Goal: Task Accomplishment & Management: Manage account settings

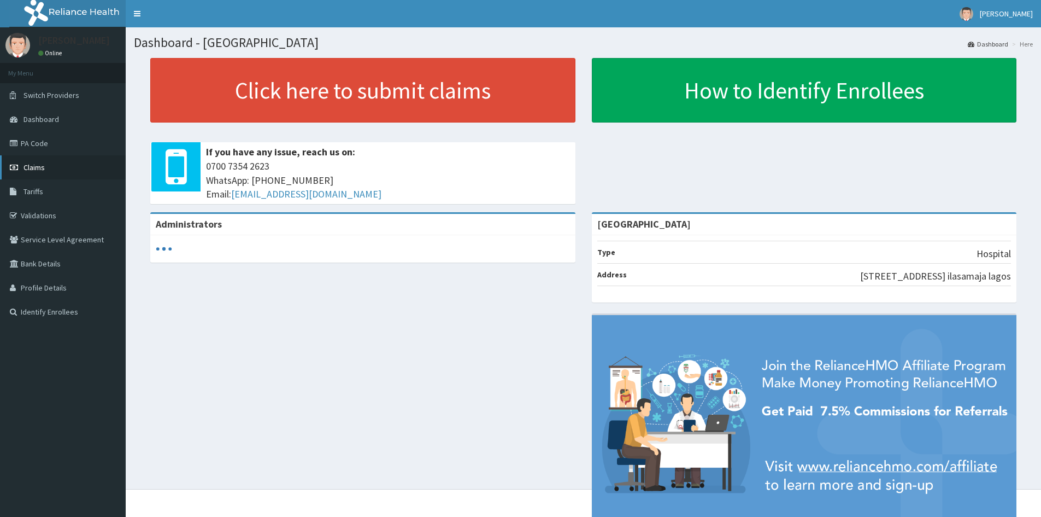
click at [44, 170] on span "Claims" at bounding box center [34, 167] width 21 height 10
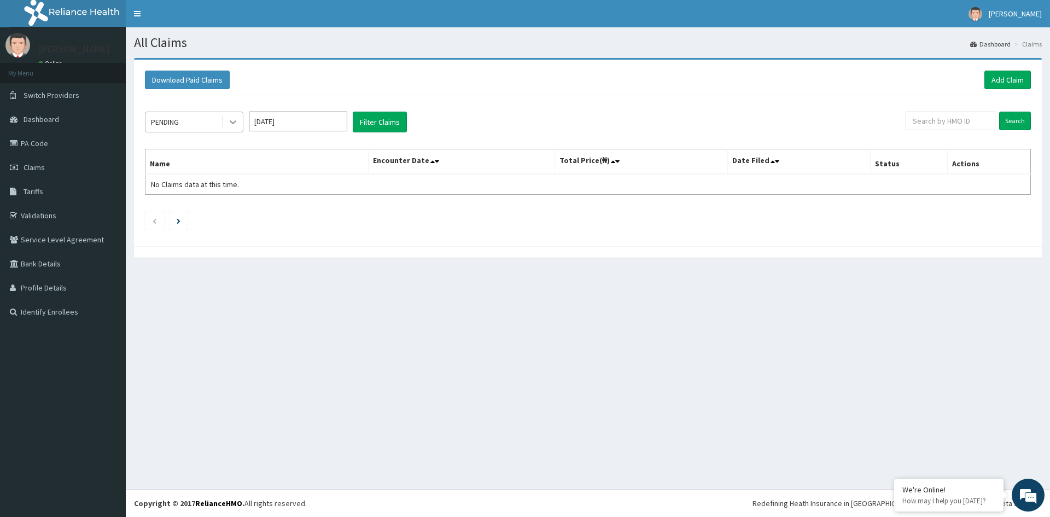
click at [229, 125] on icon at bounding box center [232, 121] width 11 height 11
click at [334, 130] on input "[DATE]" at bounding box center [298, 122] width 98 height 20
click at [301, 216] on div "Aug" at bounding box center [298, 212] width 22 height 20
type input "[DATE]"
click at [385, 124] on button "Filter Claims" at bounding box center [380, 122] width 54 height 21
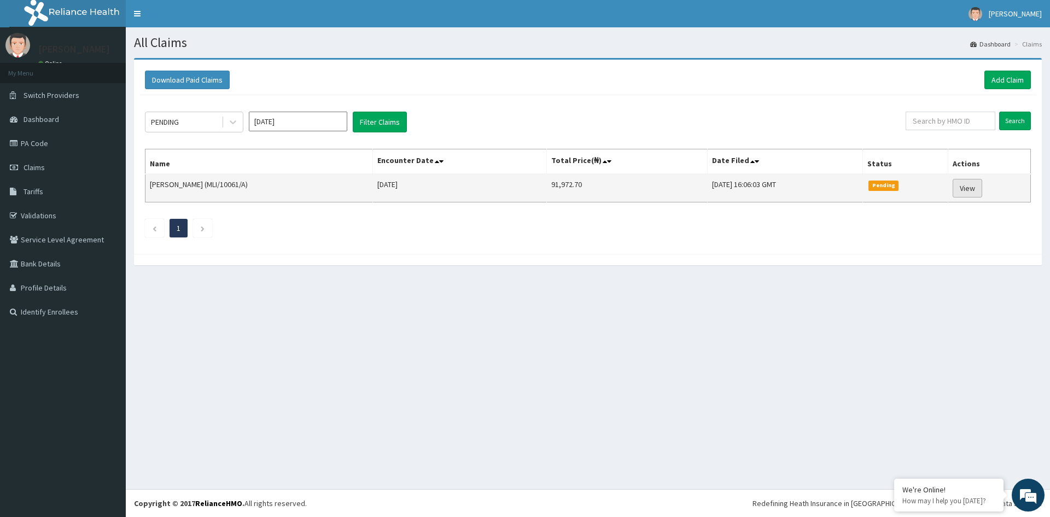
click at [973, 190] on link "View" at bounding box center [967, 188] width 30 height 19
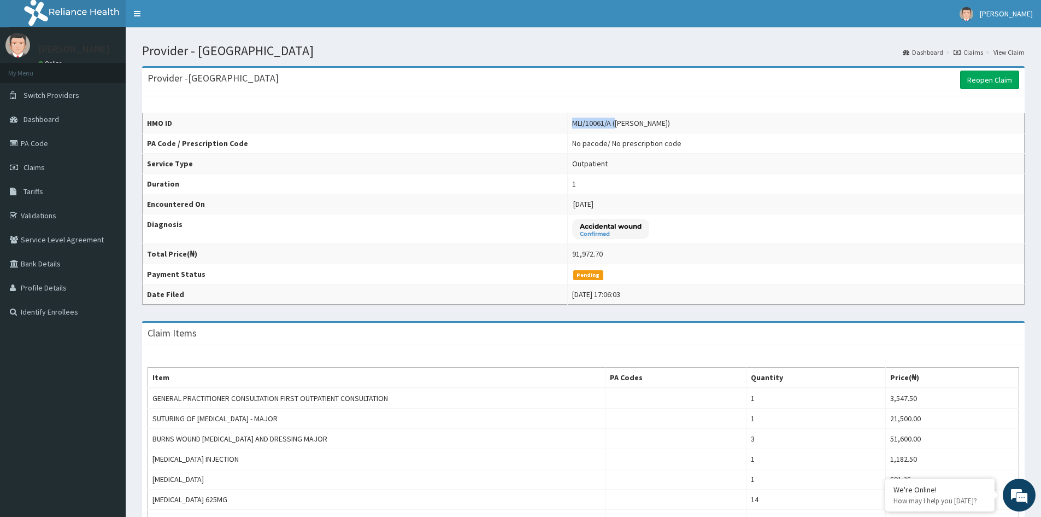
drag, startPoint x: 565, startPoint y: 122, endPoint x: 607, endPoint y: 121, distance: 42.1
click at [607, 121] on div "MLI/10061/A (Yakubu AYODELE)" at bounding box center [621, 123] width 98 height 11
copy div "MLI/10061/A ("
click at [44, 138] on link "PA Code" at bounding box center [63, 143] width 126 height 24
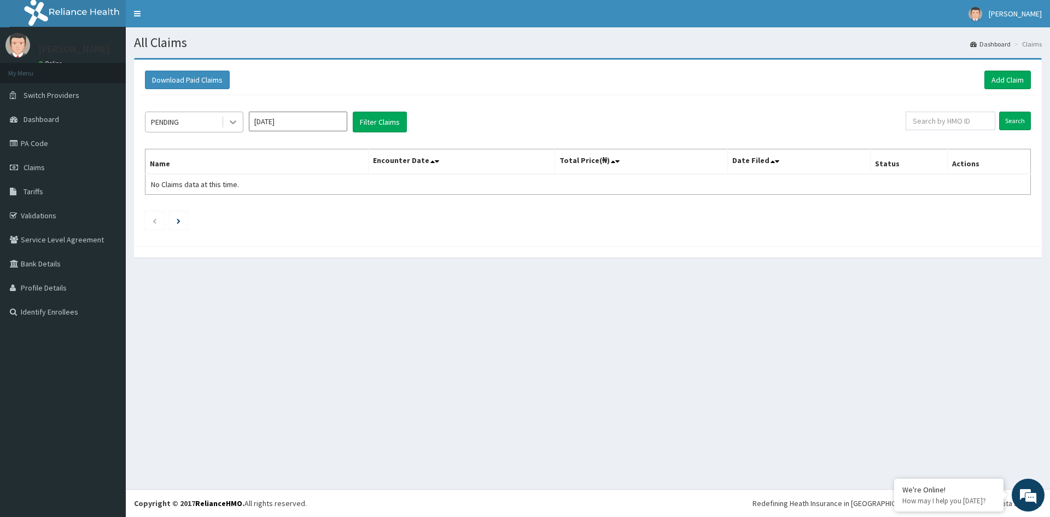
click at [235, 122] on icon at bounding box center [233, 123] width 7 height 4
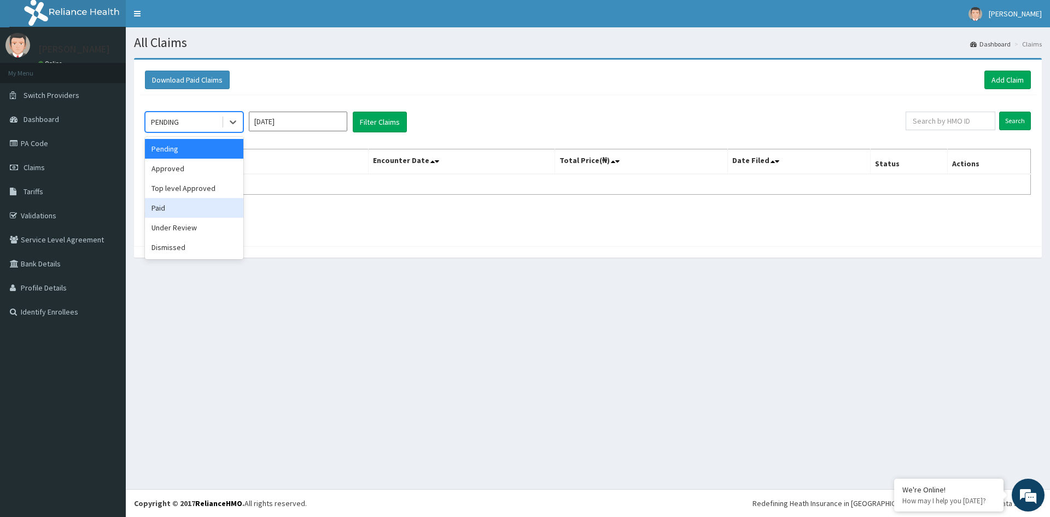
click at [187, 204] on div "Paid" at bounding box center [194, 208] width 98 height 20
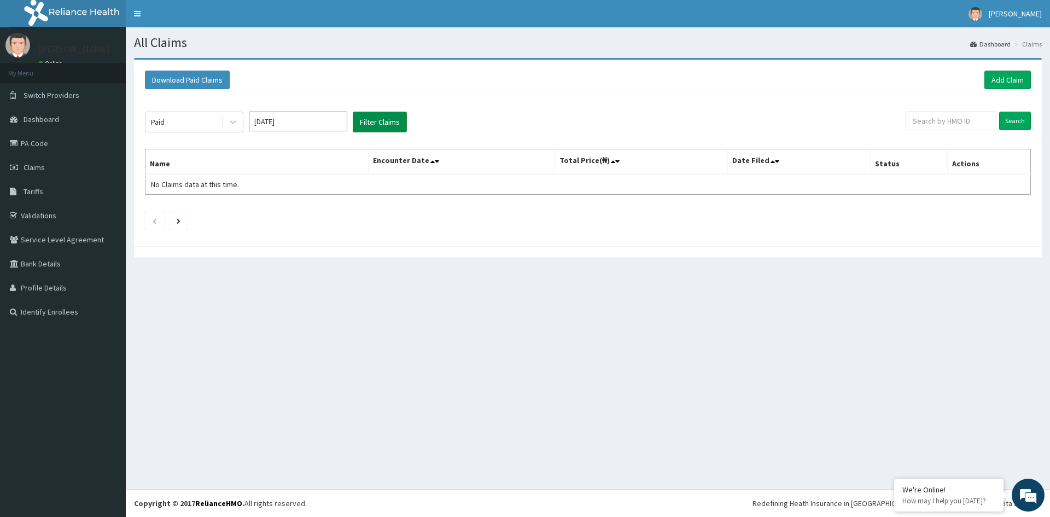
click at [394, 121] on button "Filter Claims" at bounding box center [380, 122] width 54 height 21
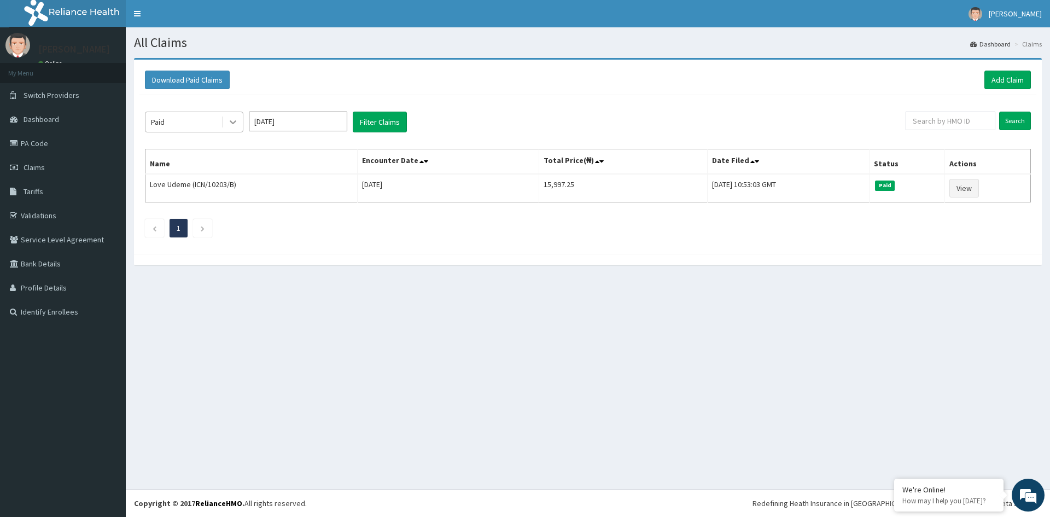
click at [230, 121] on icon at bounding box center [232, 121] width 11 height 11
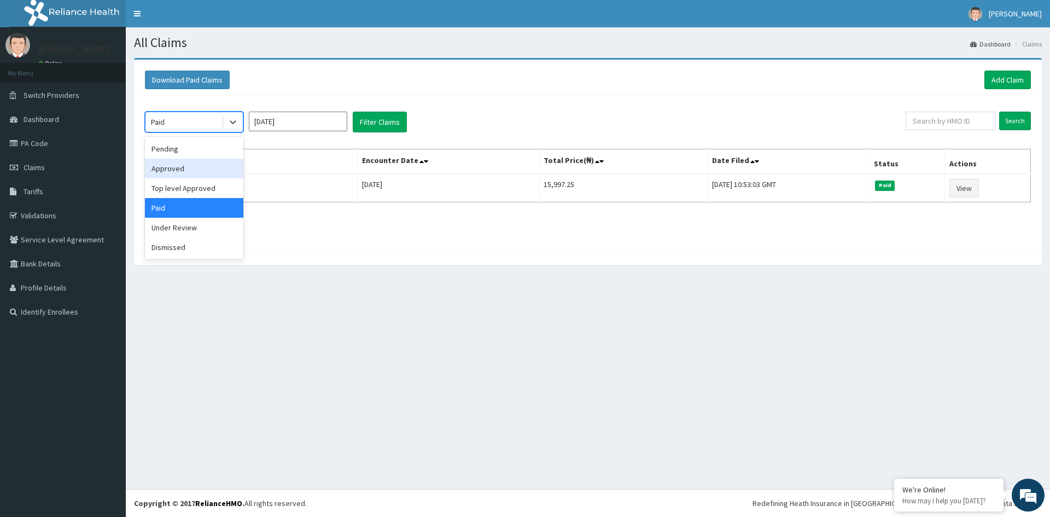
click at [183, 174] on div "Approved" at bounding box center [194, 169] width 98 height 20
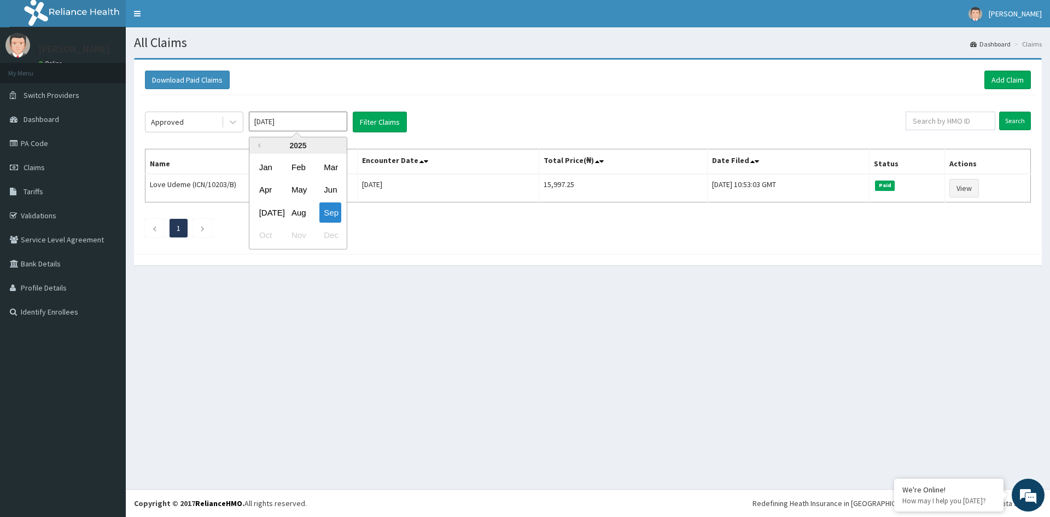
click at [286, 128] on input "Sep 2025" at bounding box center [298, 122] width 98 height 20
click at [298, 211] on div "Aug" at bounding box center [298, 212] width 22 height 20
click at [371, 122] on button "Filter Claims" at bounding box center [380, 122] width 54 height 21
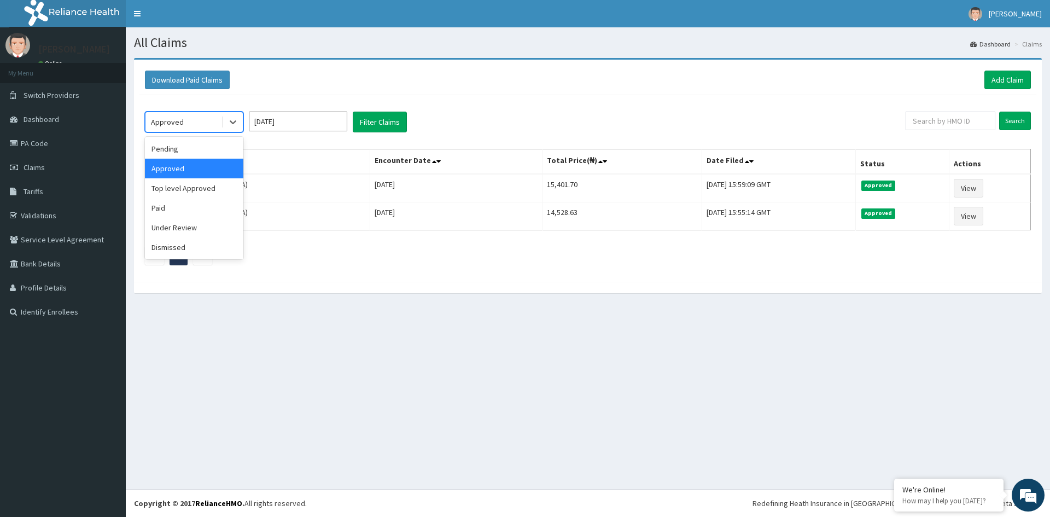
click at [192, 123] on div "Approved" at bounding box center [183, 121] width 76 height 17
click at [187, 226] on div "Under Review" at bounding box center [194, 228] width 98 height 20
click at [373, 120] on button "Filter Claims" at bounding box center [380, 122] width 54 height 21
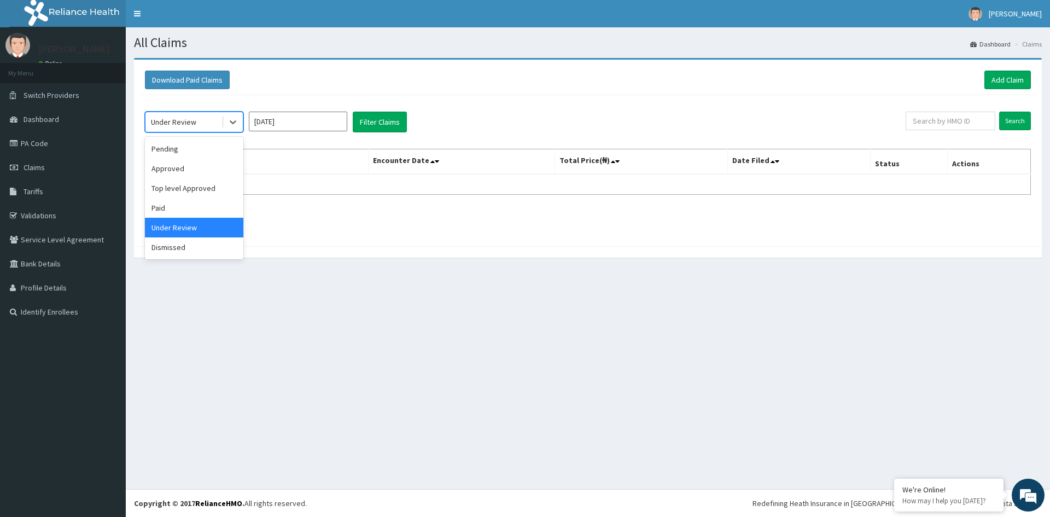
click at [198, 124] on div "Under Review" at bounding box center [183, 121] width 76 height 17
click at [185, 154] on div "Pending" at bounding box center [194, 149] width 98 height 20
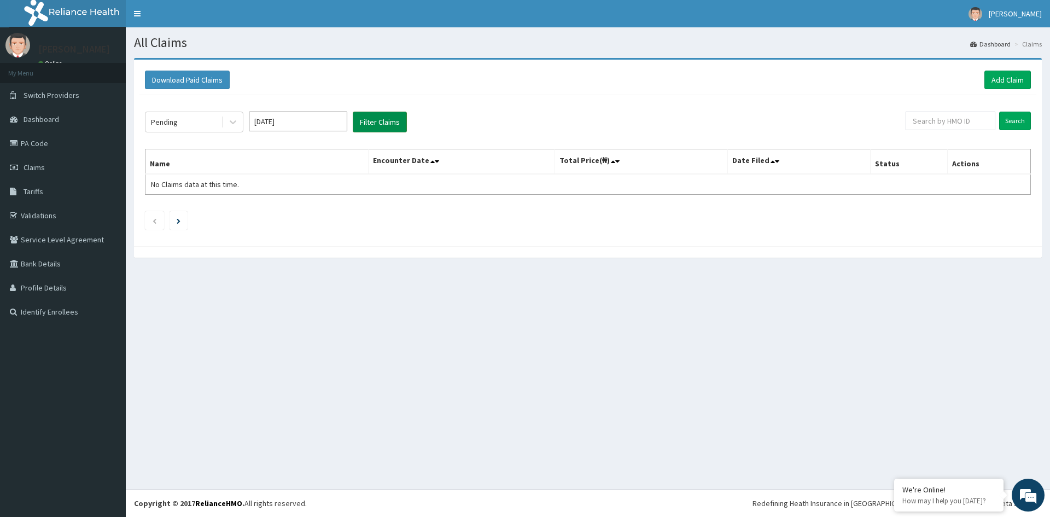
click at [377, 118] on button "Filter Claims" at bounding box center [380, 122] width 54 height 21
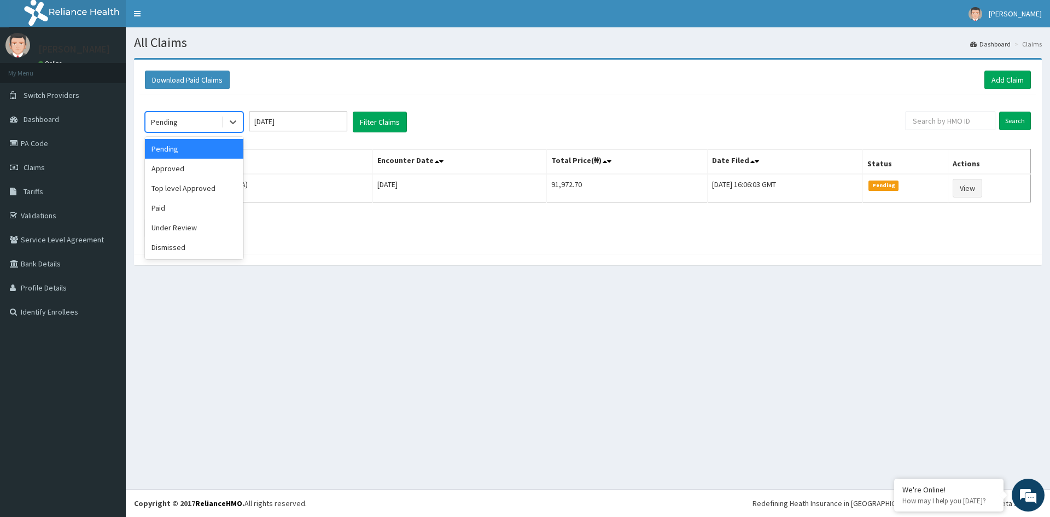
click at [209, 124] on div "Pending" at bounding box center [183, 121] width 76 height 17
click at [194, 168] on div "Approved" at bounding box center [194, 169] width 98 height 20
click at [221, 127] on div "Approved" at bounding box center [183, 121] width 76 height 17
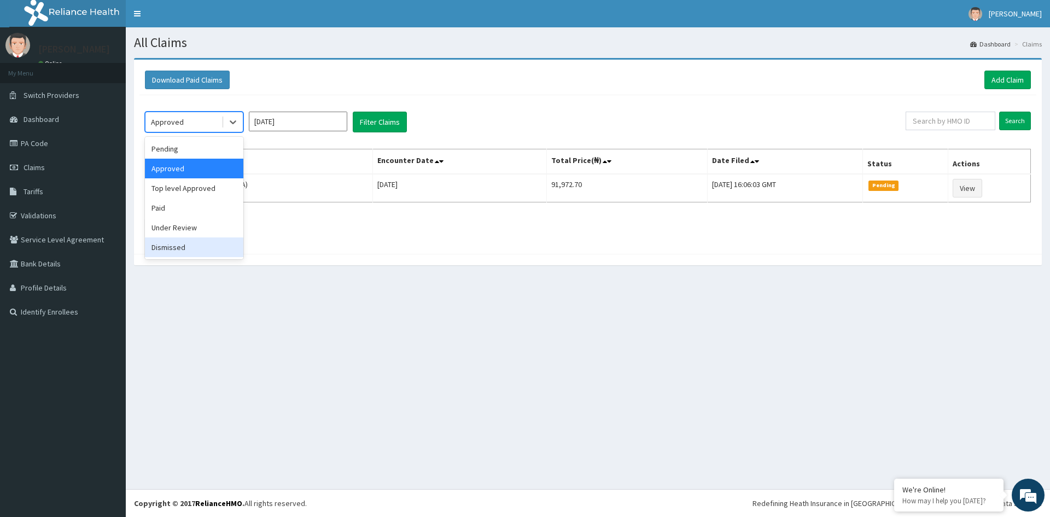
click at [181, 244] on div "Dismissed" at bounding box center [194, 247] width 98 height 20
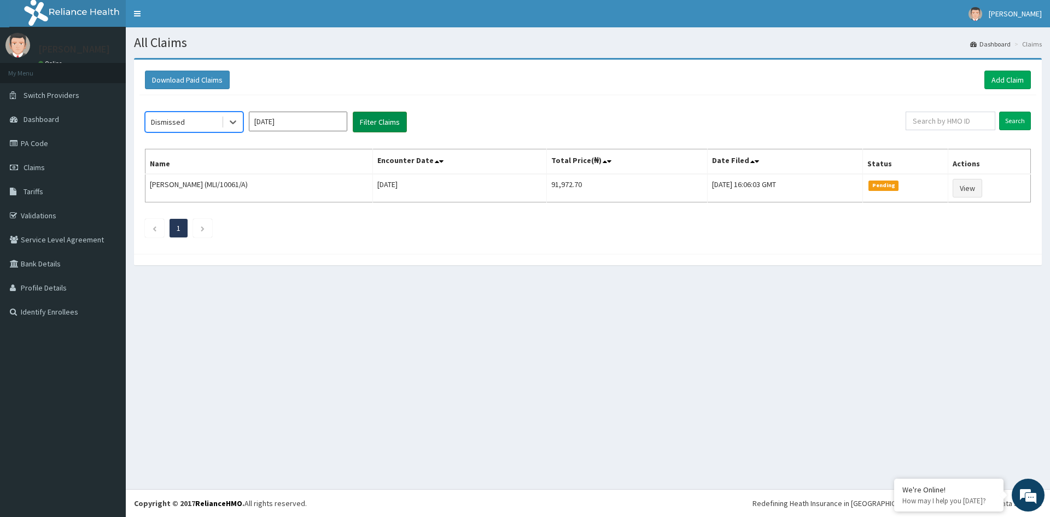
click at [383, 124] on button "Filter Claims" at bounding box center [380, 122] width 54 height 21
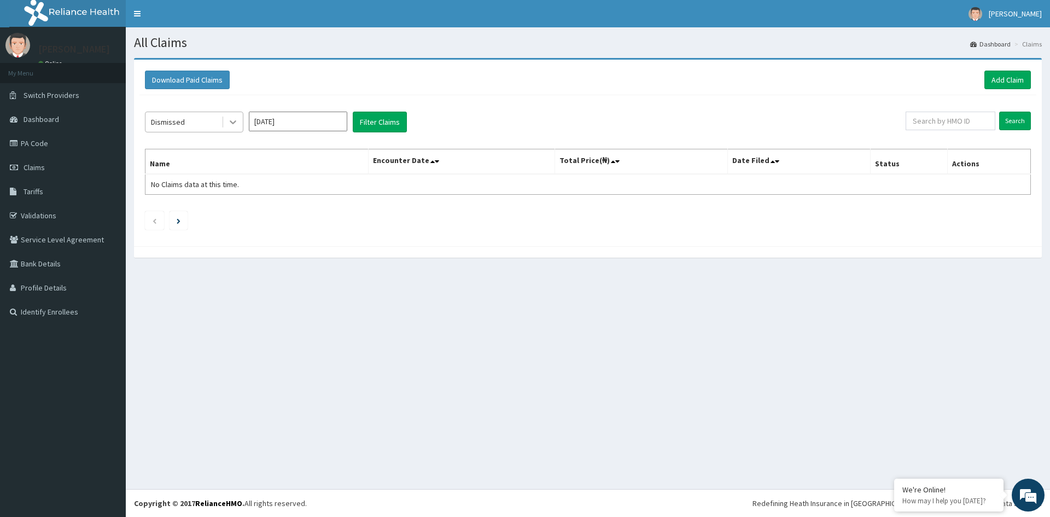
click at [235, 116] on icon at bounding box center [232, 121] width 11 height 11
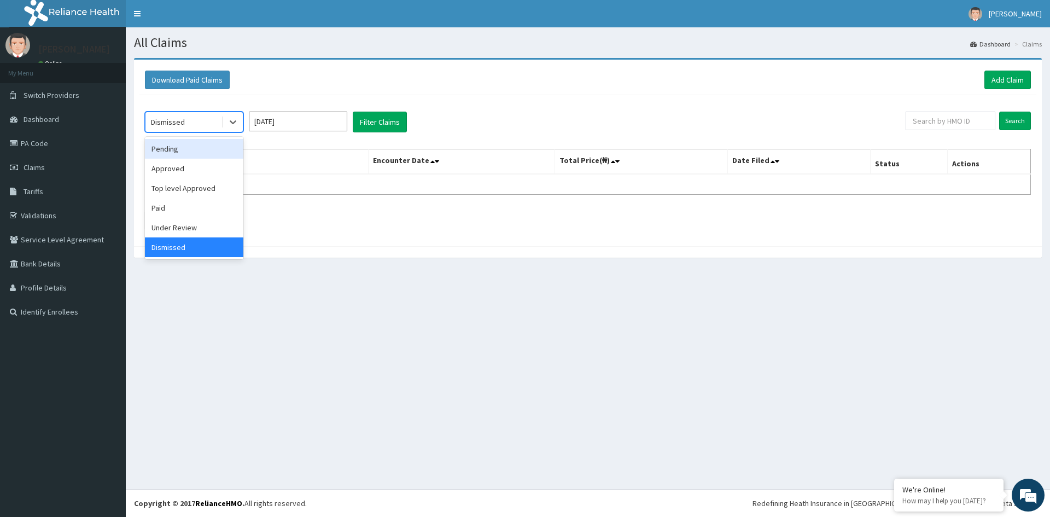
click at [183, 152] on div "Pending" at bounding box center [194, 149] width 98 height 20
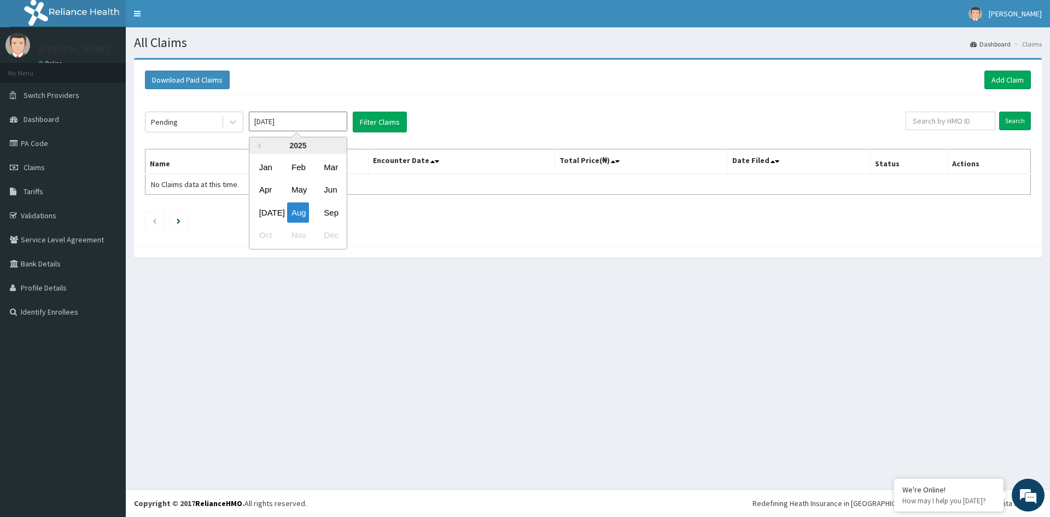
click at [299, 126] on input "[DATE]" at bounding box center [298, 122] width 98 height 20
click at [270, 207] on div "[DATE]" at bounding box center [266, 212] width 22 height 20
click at [371, 119] on button "Filter Claims" at bounding box center [380, 122] width 54 height 21
click at [233, 119] on icon at bounding box center [232, 121] width 11 height 11
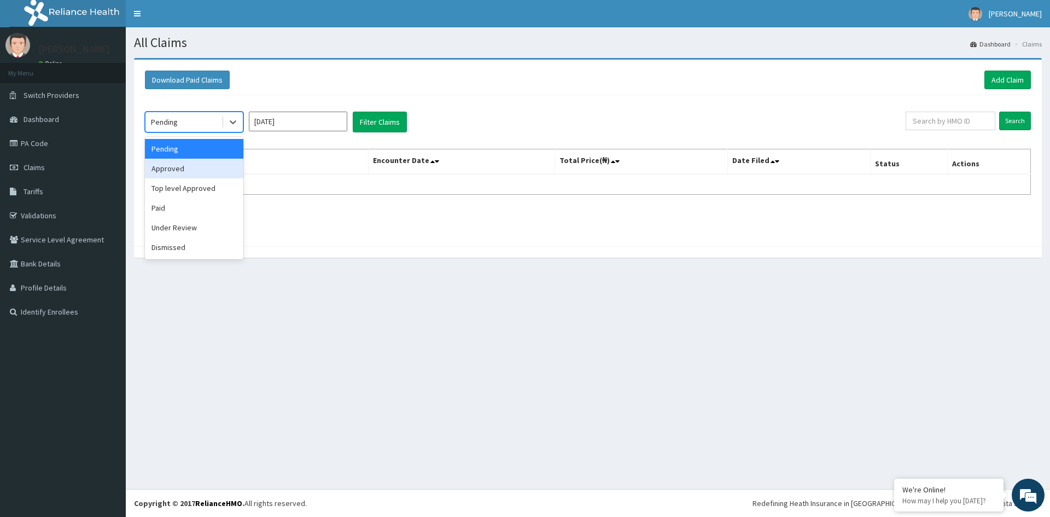
click at [203, 165] on div "Approved" at bounding box center [194, 169] width 98 height 20
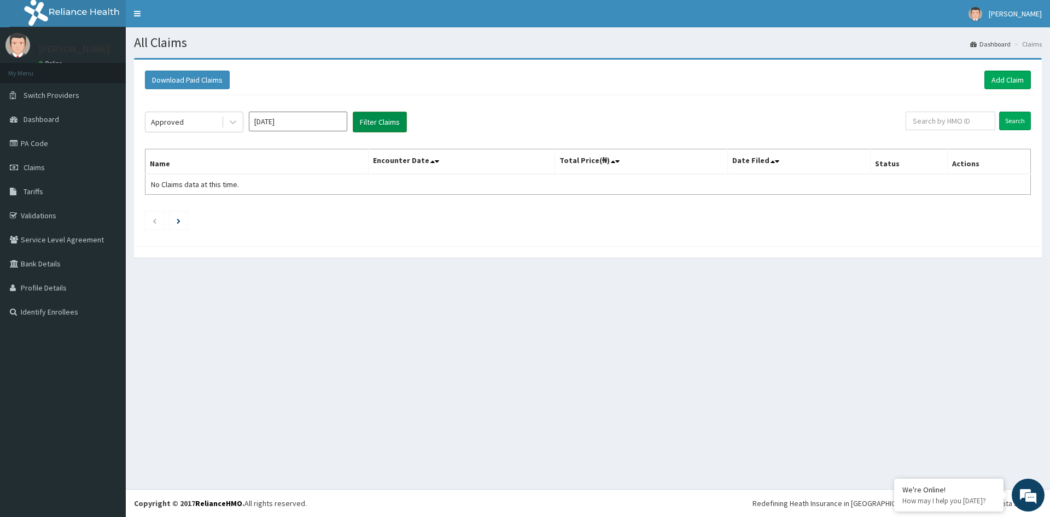
click at [388, 119] on button "Filter Claims" at bounding box center [380, 122] width 54 height 21
click at [199, 120] on div "Approved" at bounding box center [183, 121] width 76 height 17
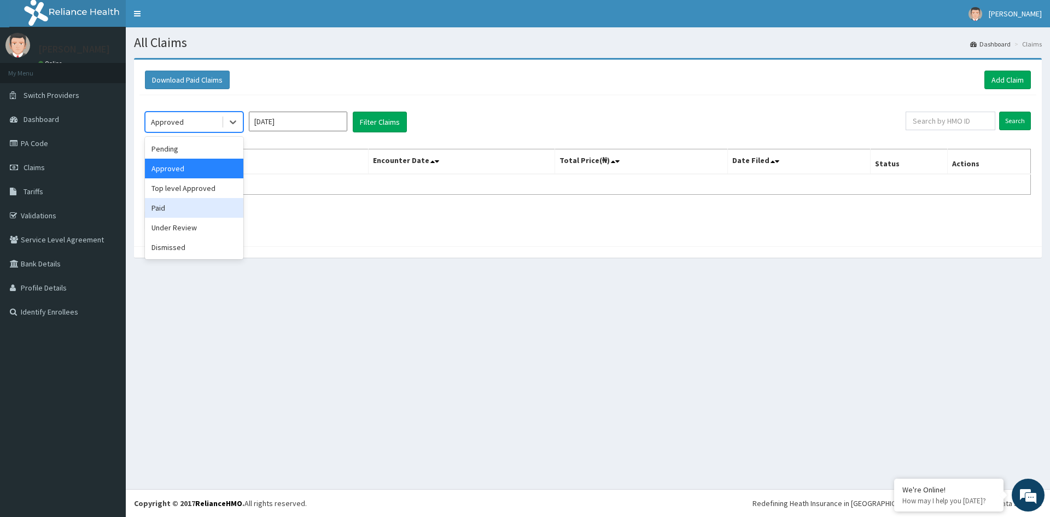
click at [178, 209] on div "Paid" at bounding box center [194, 208] width 98 height 20
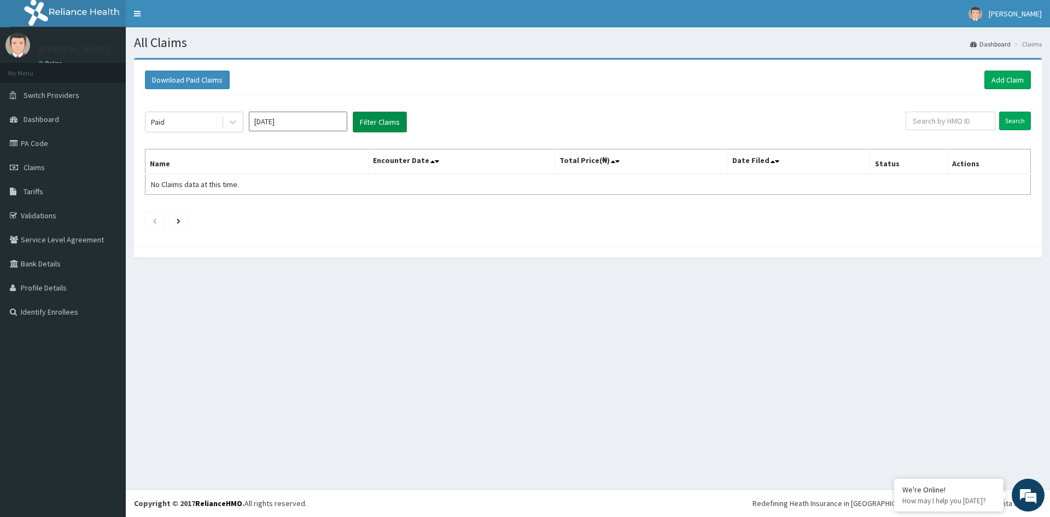
click at [377, 122] on button "Filter Claims" at bounding box center [380, 122] width 54 height 21
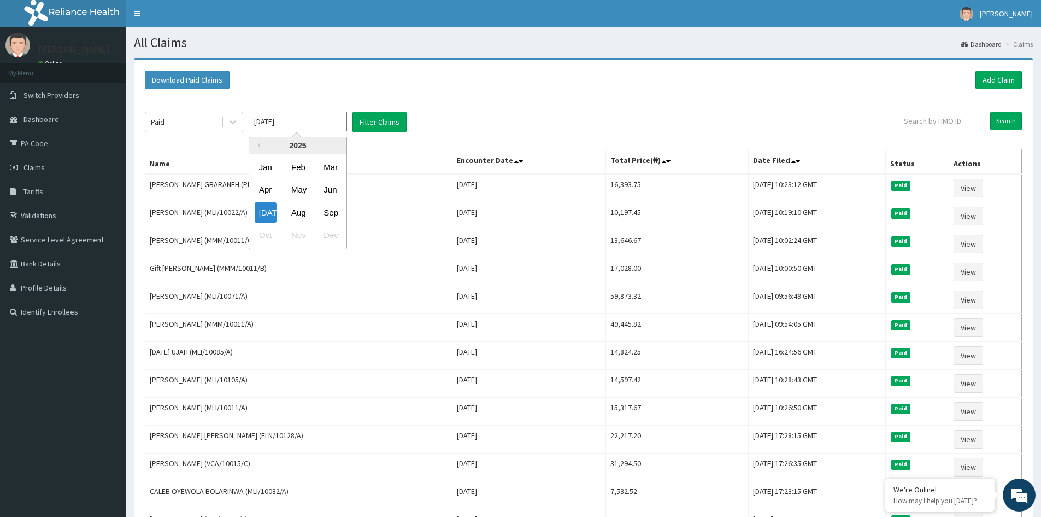
click at [320, 121] on input "Jul 2025" at bounding box center [298, 122] width 98 height 20
click at [302, 210] on div "Aug" at bounding box center [298, 212] width 22 height 20
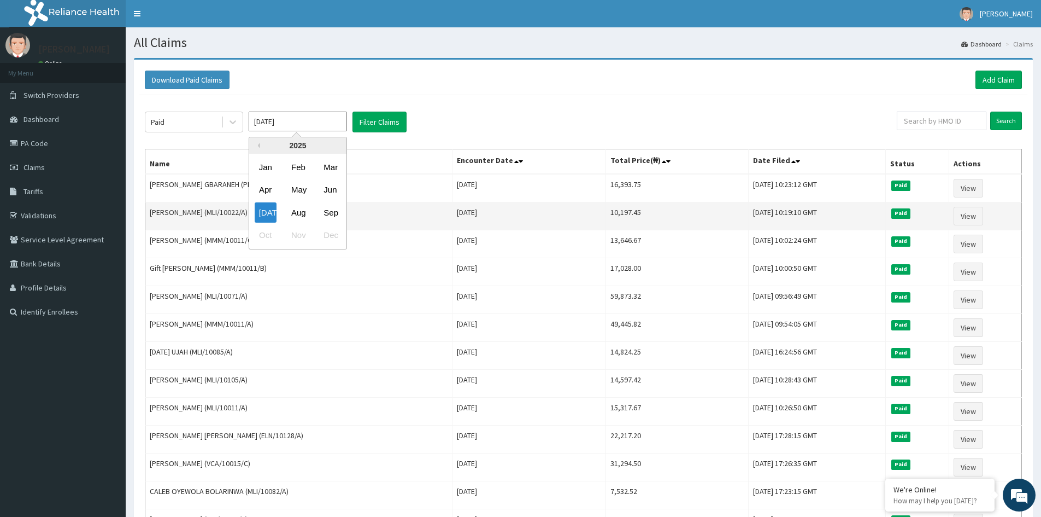
type input "Aug 2025"
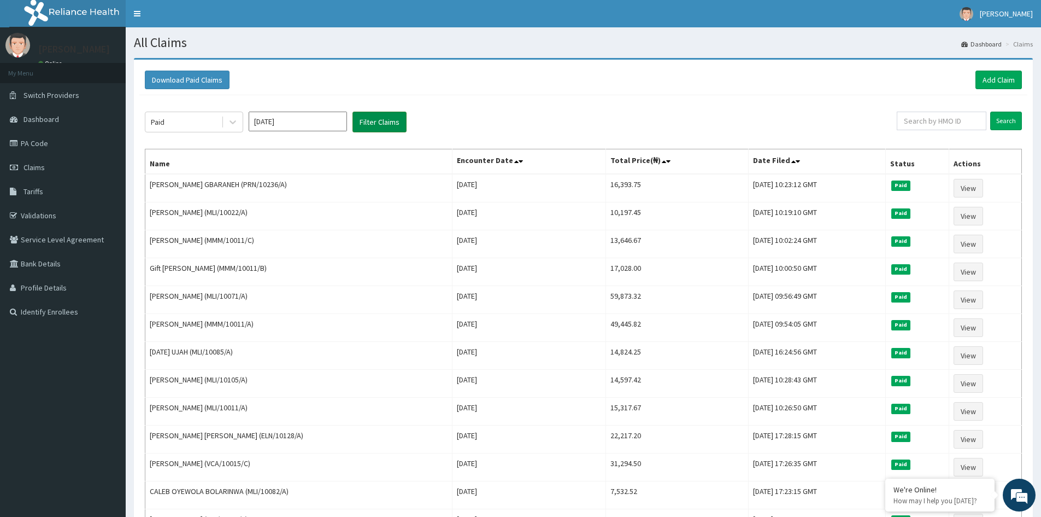
click at [384, 121] on button "Filter Claims" at bounding box center [380, 122] width 54 height 21
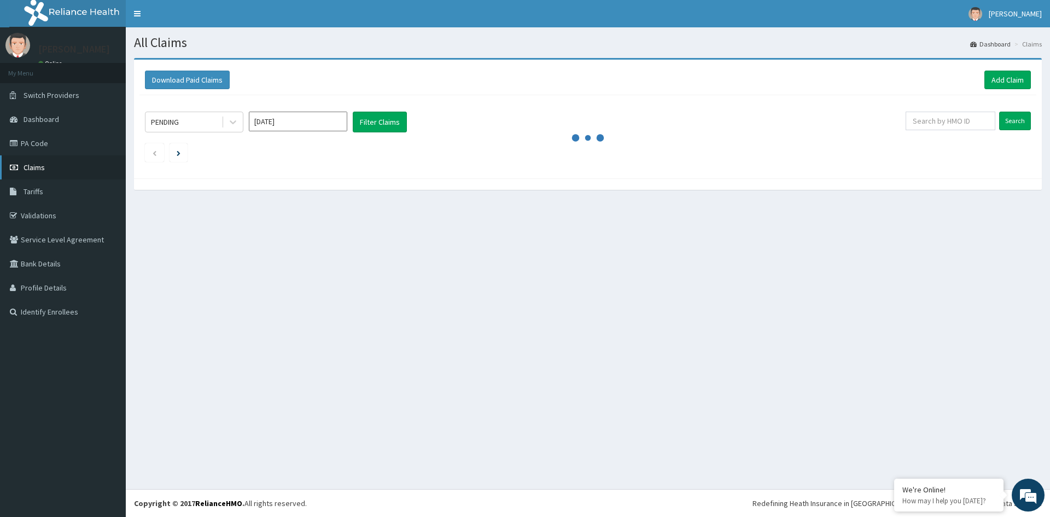
click at [48, 165] on link "Claims" at bounding box center [63, 167] width 126 height 24
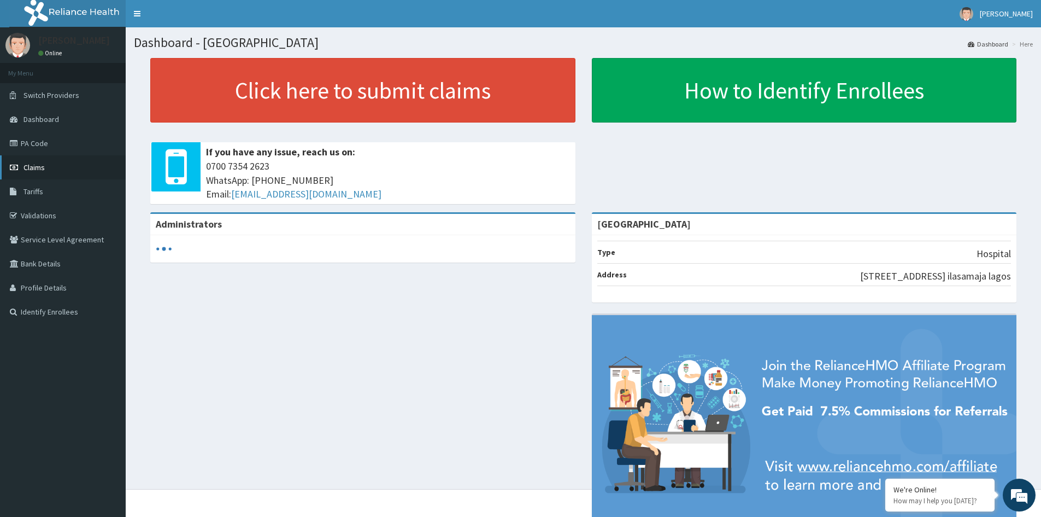
click at [37, 167] on span "Claims" at bounding box center [34, 167] width 21 height 10
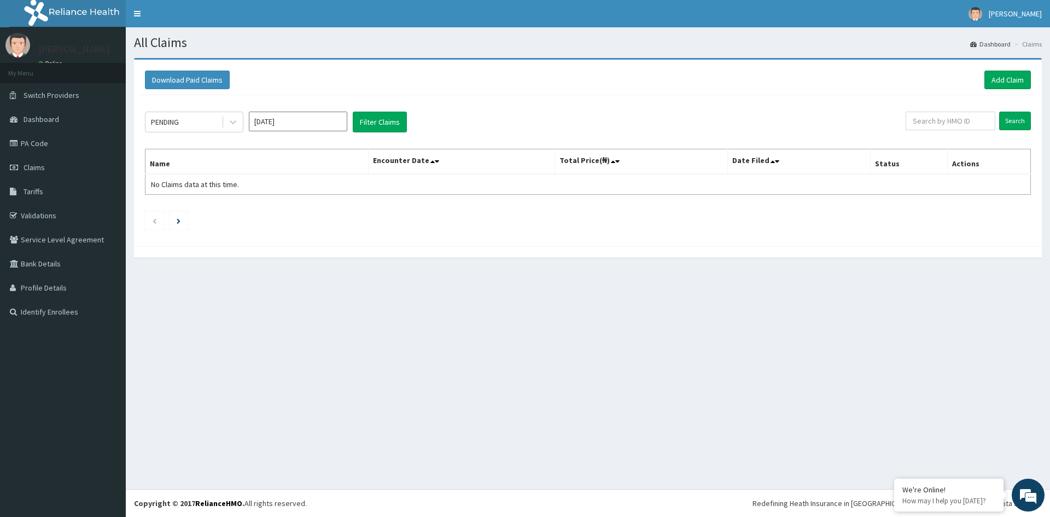
click at [326, 126] on input "Sep 2025" at bounding box center [298, 122] width 98 height 20
click at [300, 210] on div "Aug" at bounding box center [298, 212] width 22 height 20
type input "Aug 2025"
click at [376, 123] on button "Filter Claims" at bounding box center [380, 122] width 54 height 21
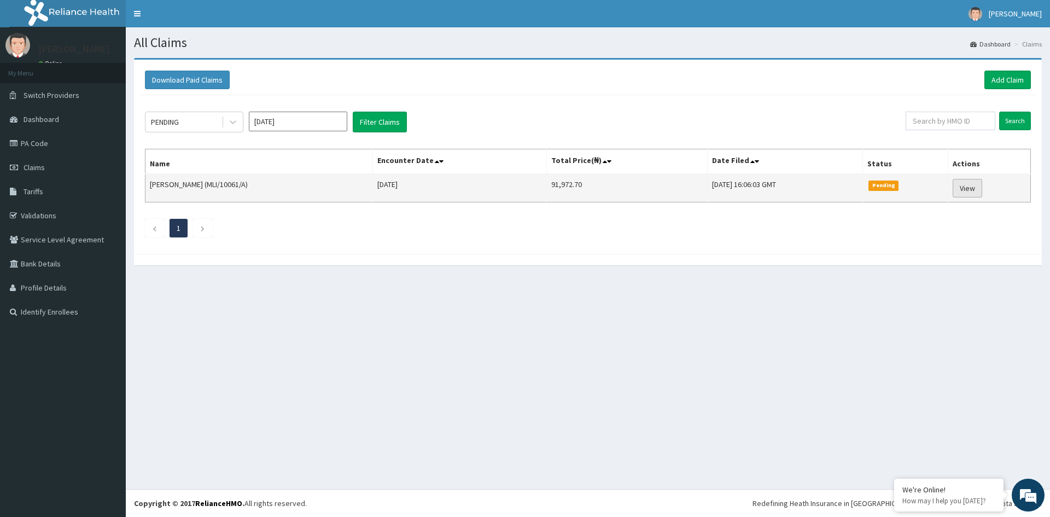
click at [974, 189] on link "View" at bounding box center [967, 188] width 30 height 19
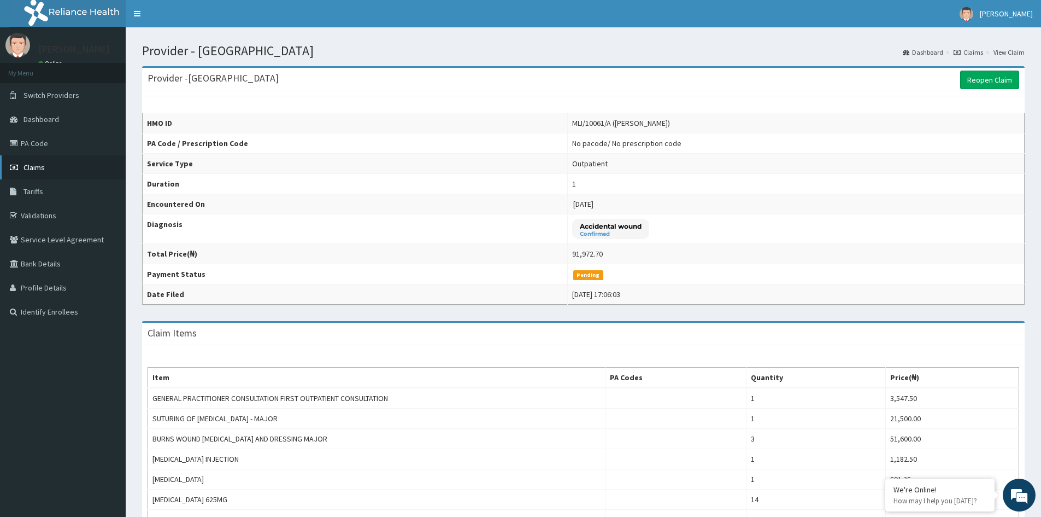
click at [44, 162] on link "Claims" at bounding box center [63, 167] width 126 height 24
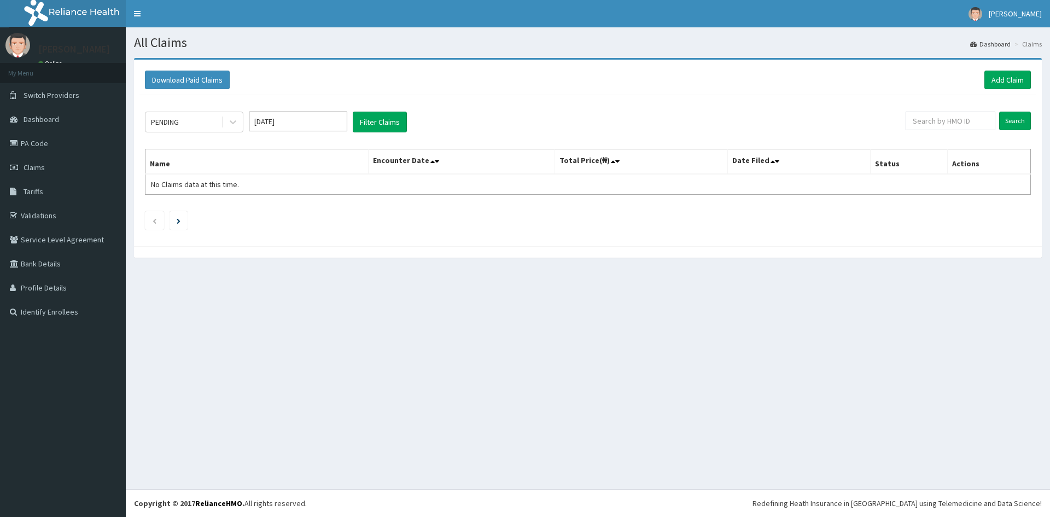
click at [301, 124] on input "[DATE]" at bounding box center [298, 122] width 98 height 20
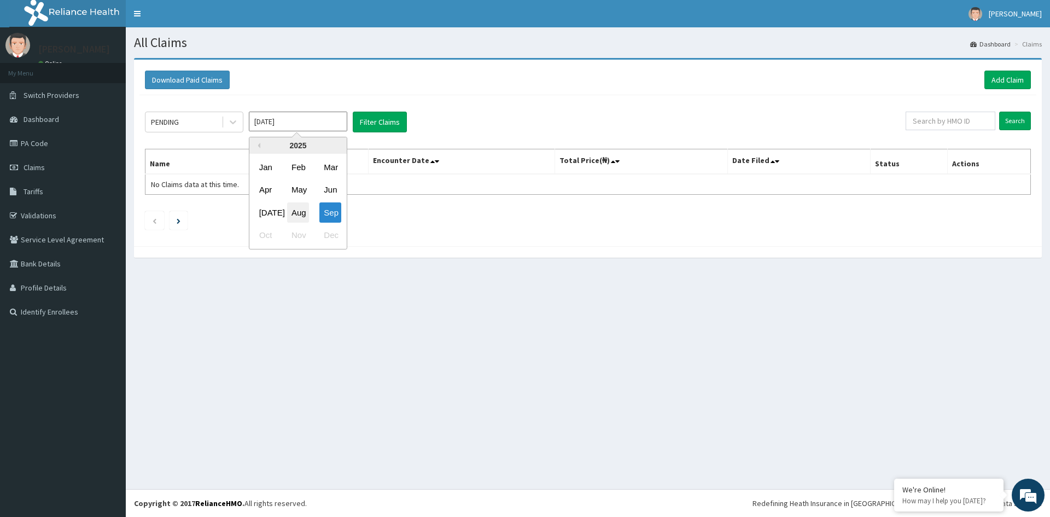
click at [302, 214] on div "Aug" at bounding box center [298, 212] width 22 height 20
type input "Aug 2025"
click at [233, 121] on icon at bounding box center [232, 121] width 11 height 11
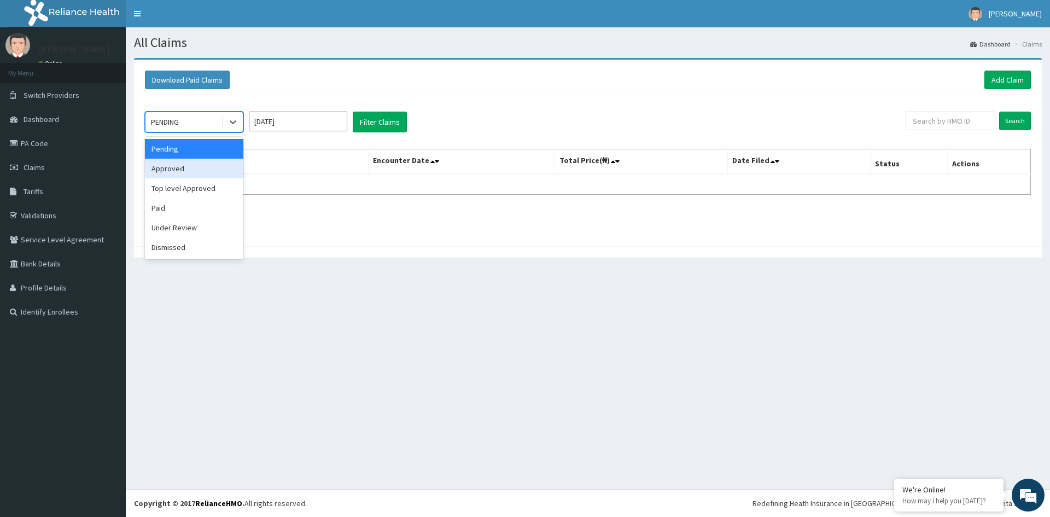
click at [198, 169] on div "Approved" at bounding box center [194, 169] width 98 height 20
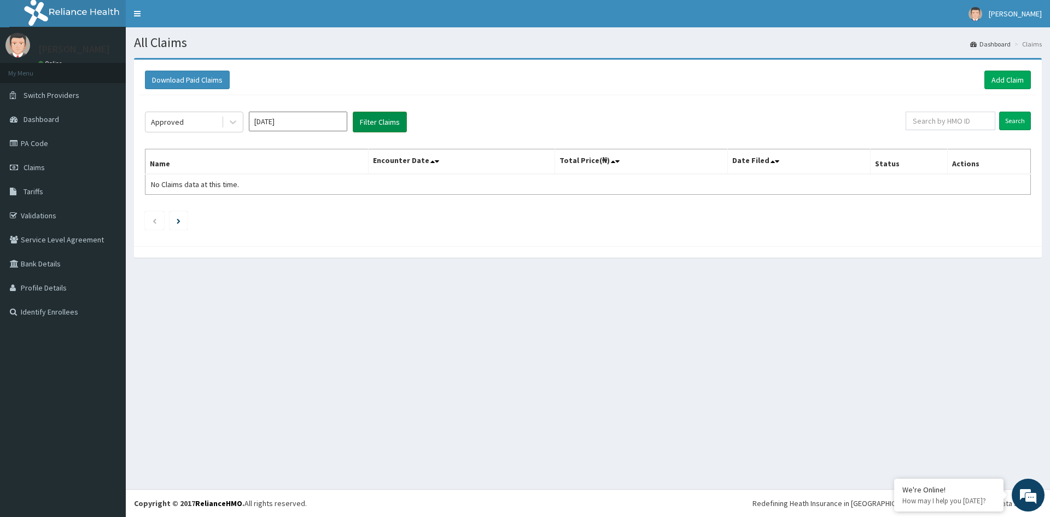
click at [390, 126] on button "Filter Claims" at bounding box center [380, 122] width 54 height 21
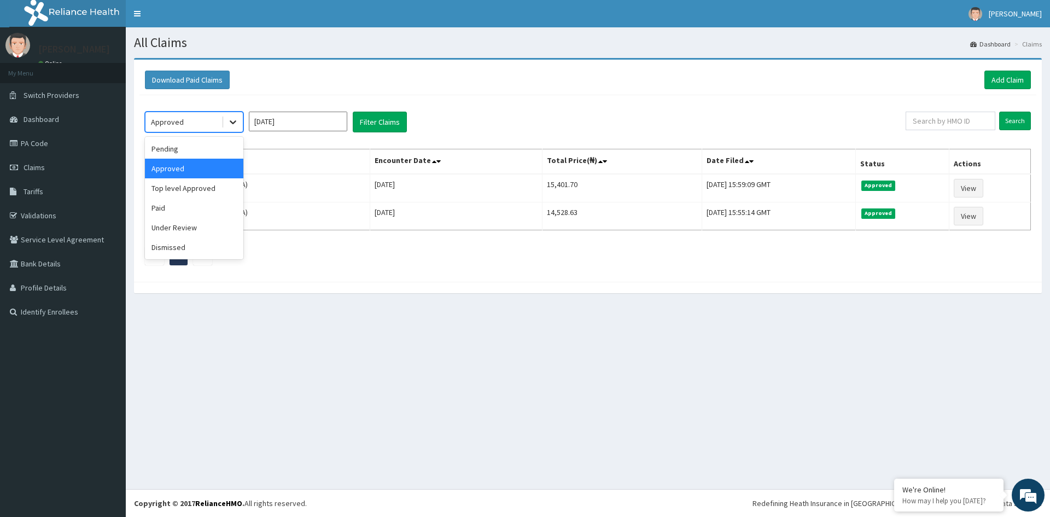
click at [232, 119] on icon at bounding box center [232, 121] width 11 height 11
click at [197, 154] on div "Pending" at bounding box center [194, 149] width 98 height 20
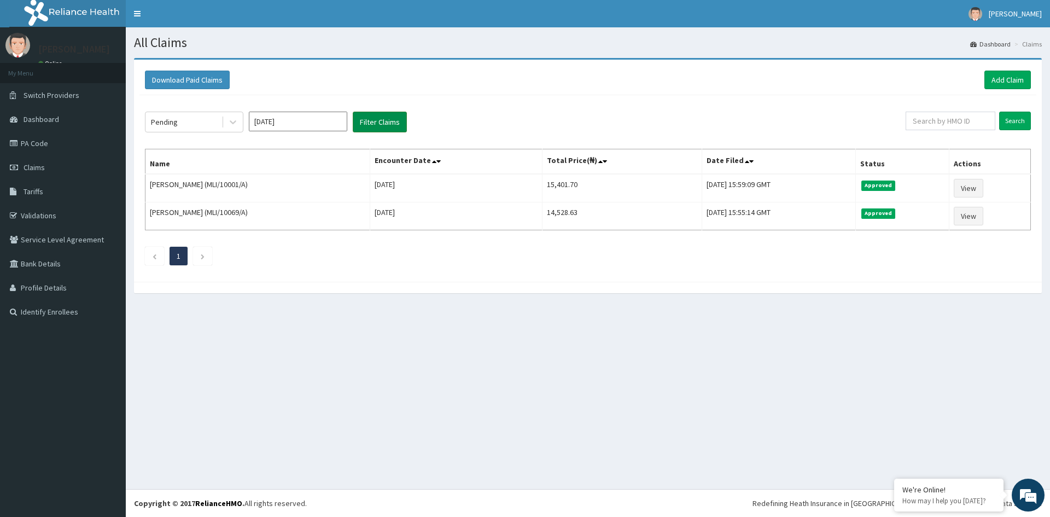
click at [380, 123] on button "Filter Claims" at bounding box center [380, 122] width 54 height 21
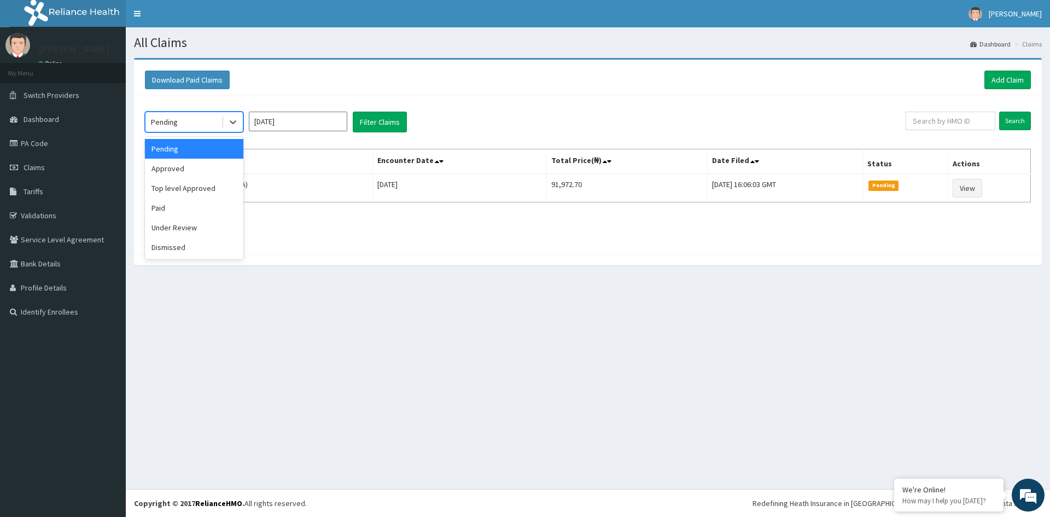
click at [207, 121] on div "Pending" at bounding box center [183, 121] width 76 height 17
click at [33, 166] on span "Claims" at bounding box center [34, 167] width 21 height 10
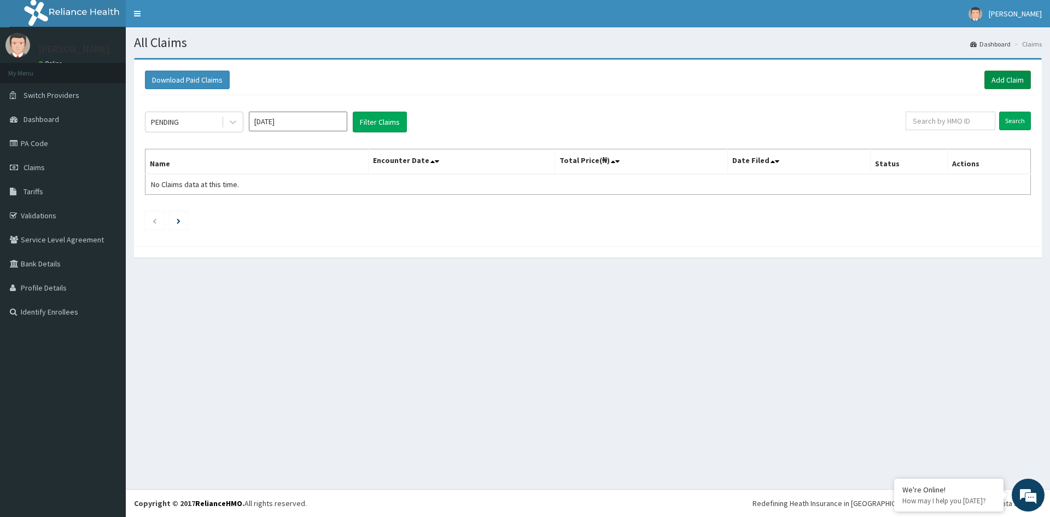
click at [1007, 73] on link "Add Claim" at bounding box center [1007, 80] width 46 height 19
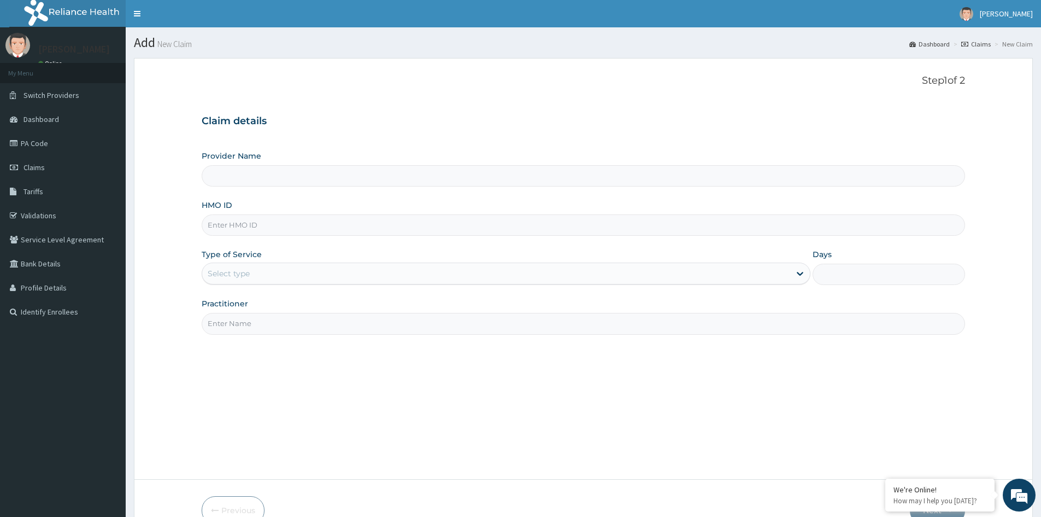
click at [343, 225] on input "HMO ID" at bounding box center [584, 224] width 764 height 21
type input "[GEOGRAPHIC_DATA]"
type input "m"
type input ","
type input "MLI/10061/A"
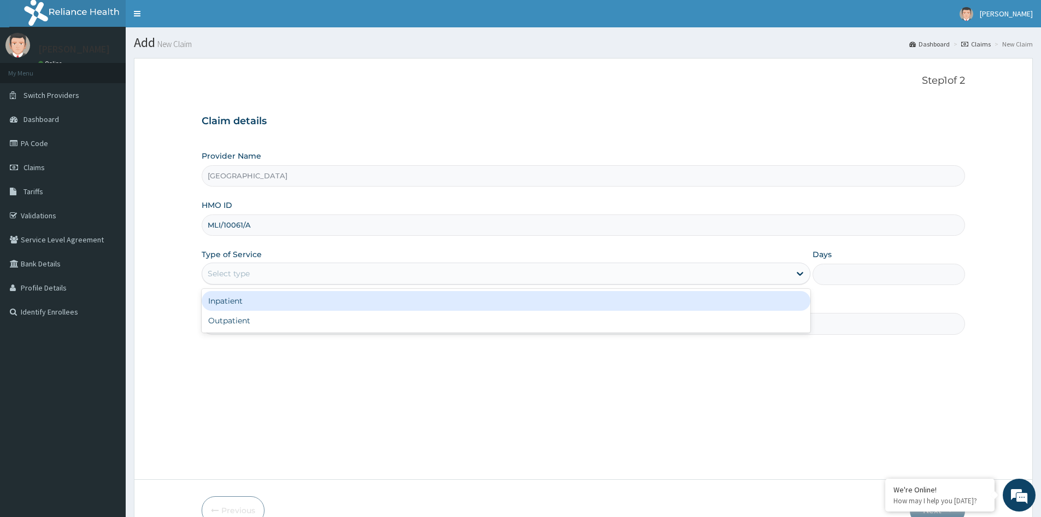
click at [302, 272] on div "Select type" at bounding box center [496, 273] width 588 height 17
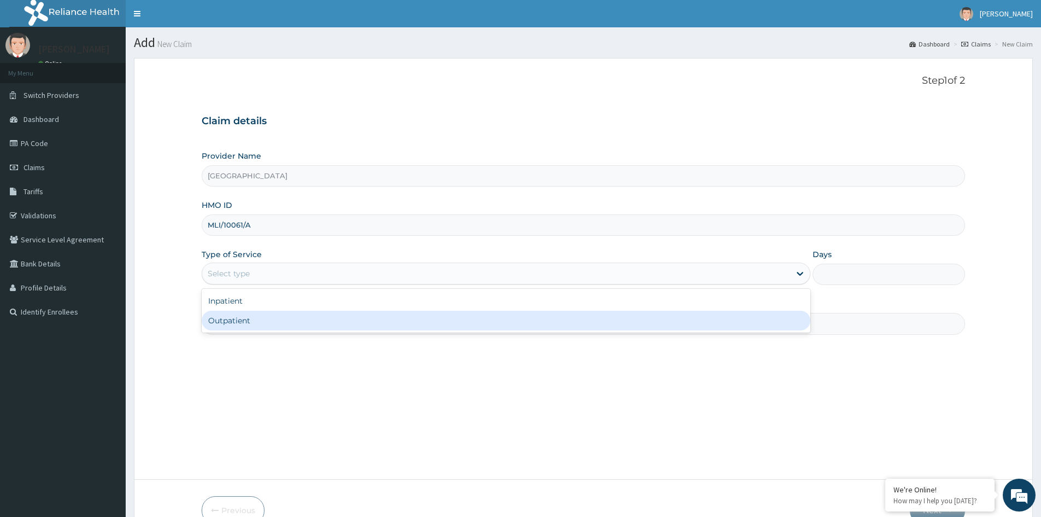
click at [267, 321] on div "Outpatient" at bounding box center [506, 321] width 609 height 20
type input "1"
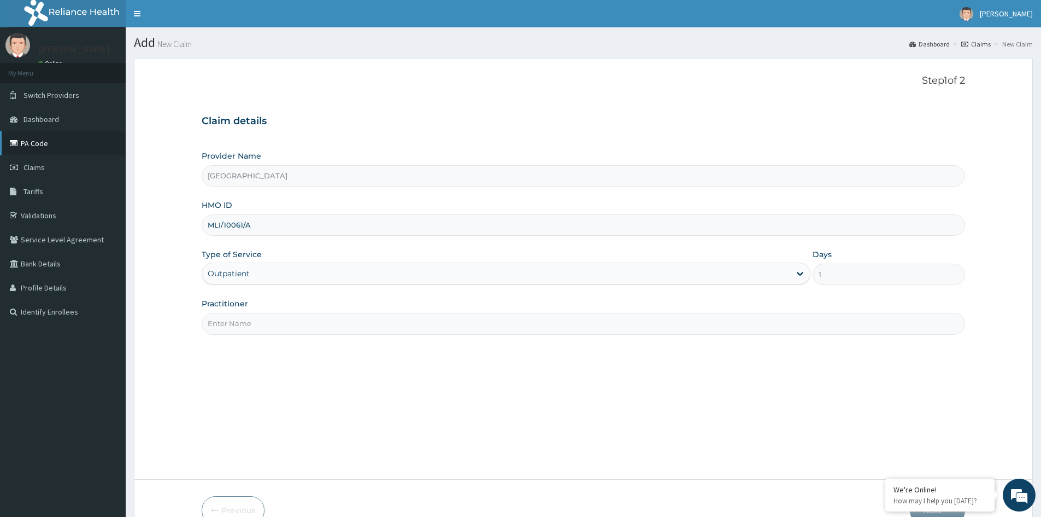
click at [52, 142] on link "PA Code" at bounding box center [63, 143] width 126 height 24
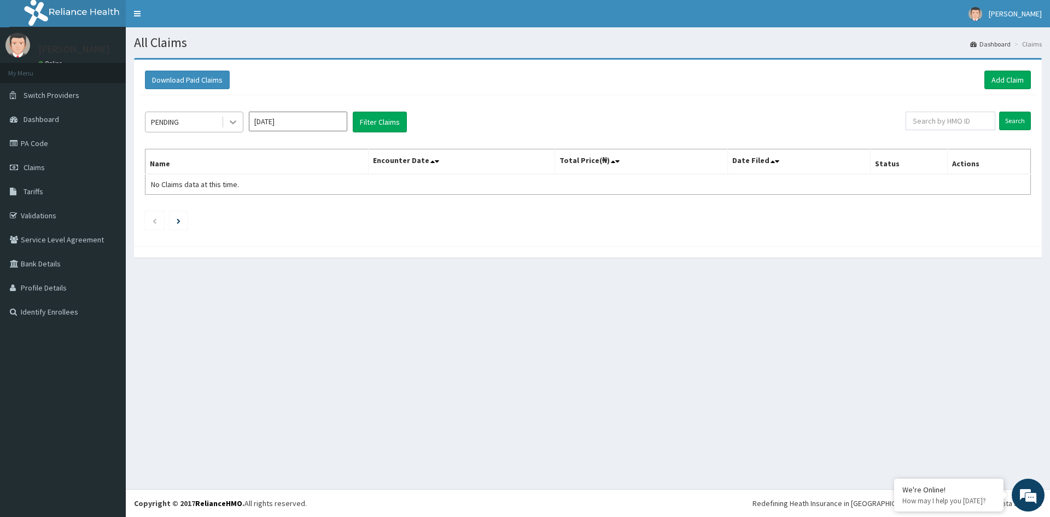
click at [230, 120] on icon at bounding box center [232, 121] width 11 height 11
click at [298, 122] on input "[DATE]" at bounding box center [298, 122] width 98 height 20
click at [301, 213] on div "Aug" at bounding box center [298, 212] width 22 height 20
type input "[DATE]"
click at [390, 126] on button "Filter Claims" at bounding box center [380, 122] width 54 height 21
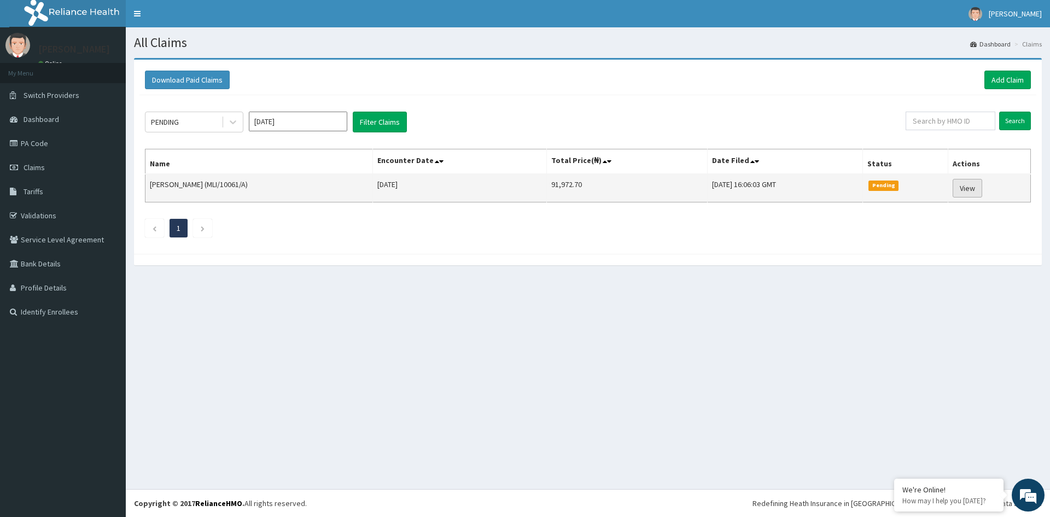
click at [975, 188] on link "View" at bounding box center [967, 188] width 30 height 19
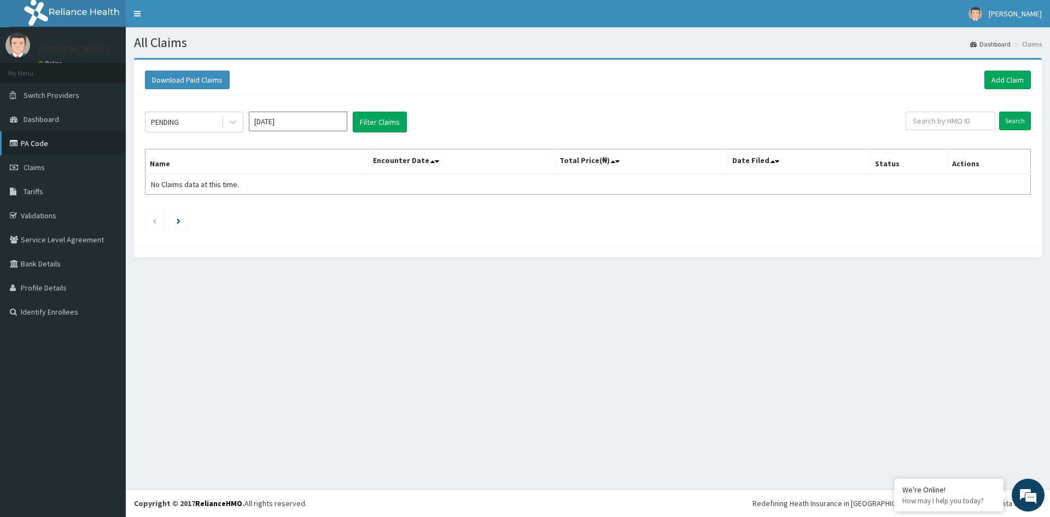
click at [45, 141] on link "PA Code" at bounding box center [63, 143] width 126 height 24
click at [315, 120] on input "[DATE]" at bounding box center [298, 122] width 98 height 20
click at [304, 213] on div "Aug" at bounding box center [298, 212] width 22 height 20
type input "[DATE]"
click at [370, 114] on button "Filter Claims" at bounding box center [380, 122] width 54 height 21
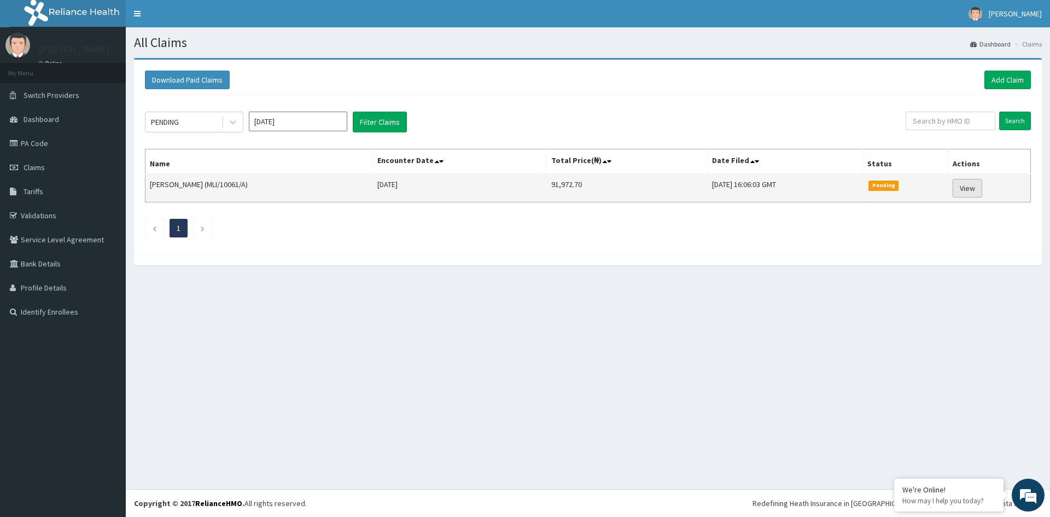
click at [972, 189] on link "View" at bounding box center [967, 188] width 30 height 19
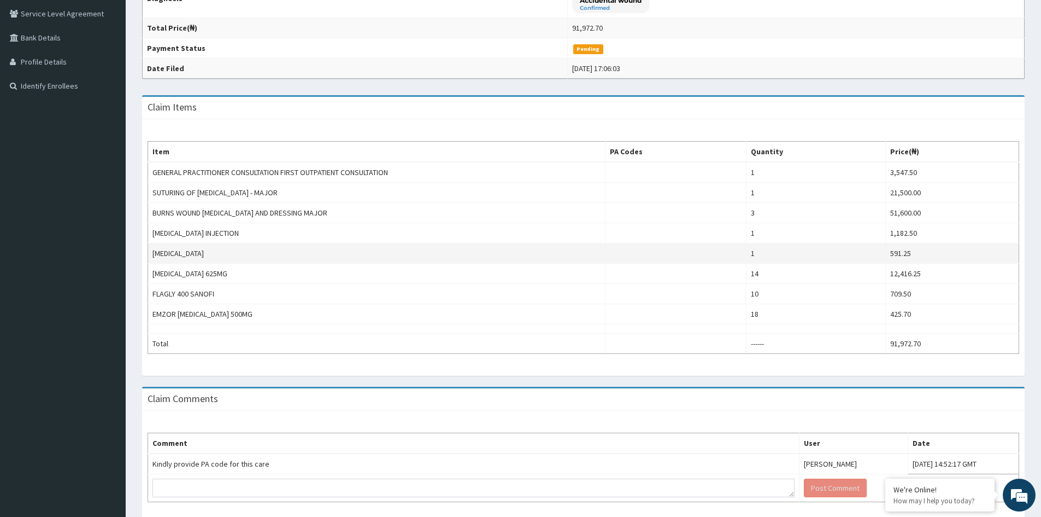
scroll to position [272, 0]
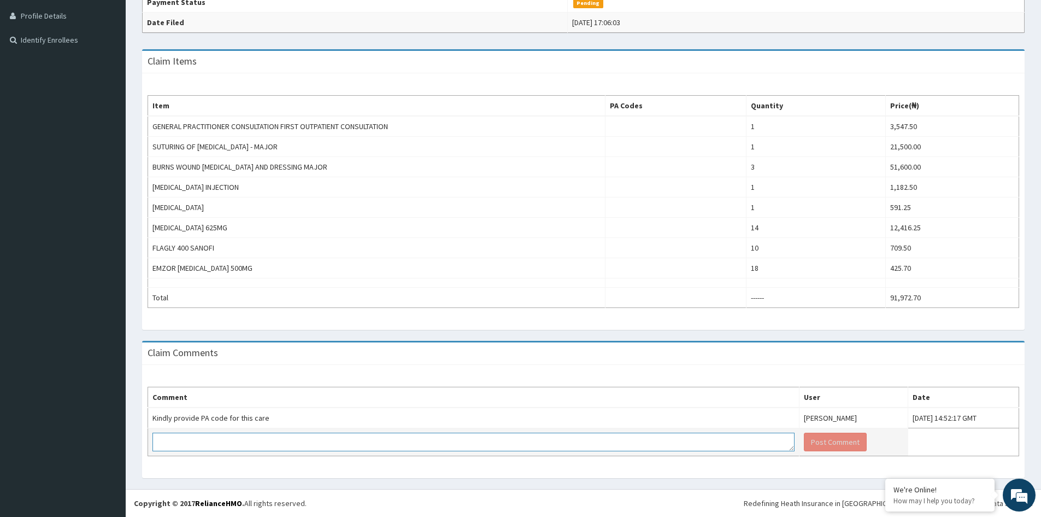
click at [407, 445] on textarea at bounding box center [474, 441] width 642 height 19
paste textarea "Enrollee ID MLI/10061/A Enrollee Name [PERSON_NAME] Expired Enrollee must be ac…"
click at [364, 448] on textarea "Enrollee ID MLI/10061/A Enrollee Name [PERSON_NAME] Expired Enrollee must be ac…" at bounding box center [474, 441] width 642 height 19
type textarea "Enrollee ID MLI/10061/A Enrollee Name [PERSON_NAME] Expired Enrollee must be ac…"
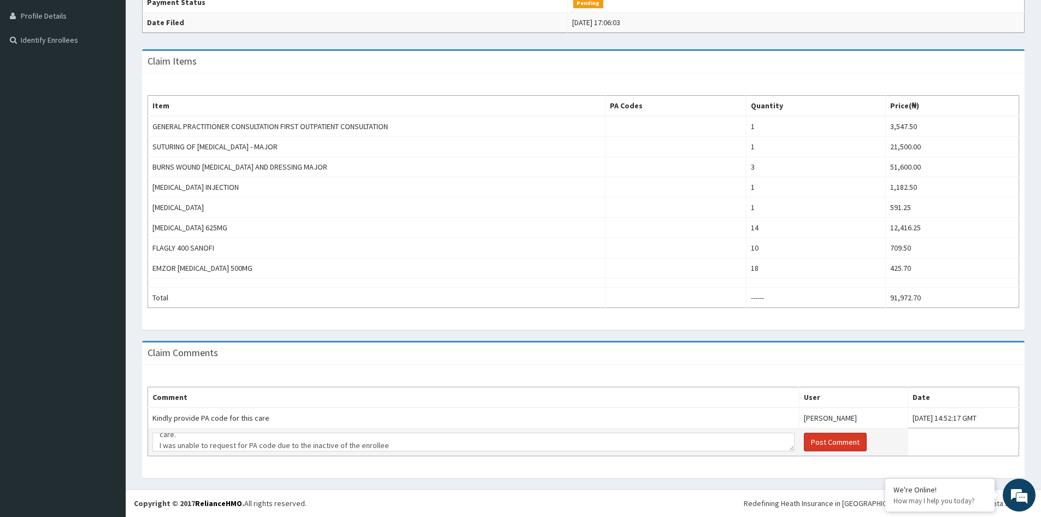
click at [804, 441] on button "Post Comment" at bounding box center [835, 441] width 63 height 19
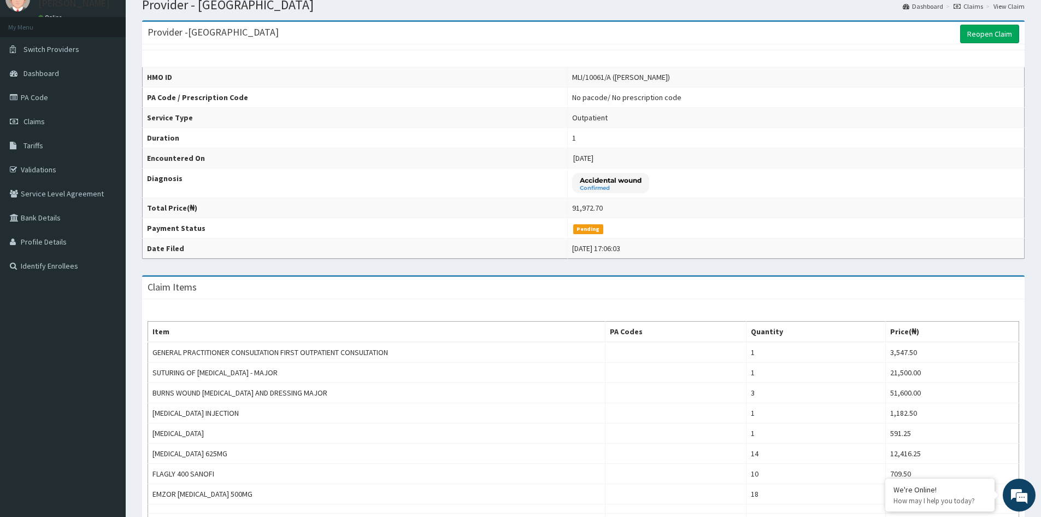
scroll to position [0, 0]
